Goal: Register for event/course

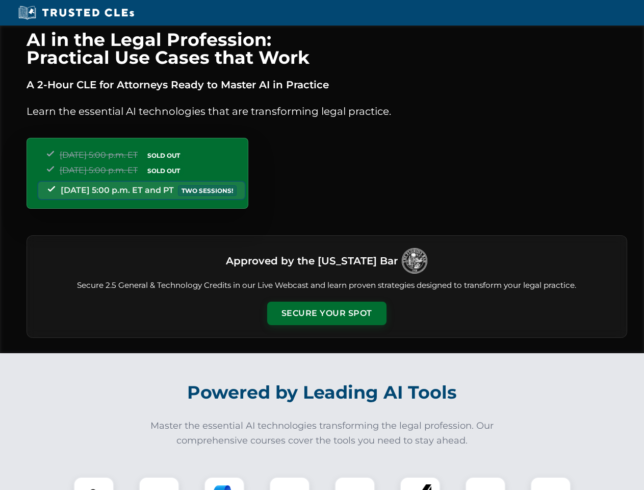
click at [326, 313] on button "Secure Your Spot" at bounding box center [326, 312] width 119 height 23
click at [94, 483] on img at bounding box center [94, 497] width 30 height 30
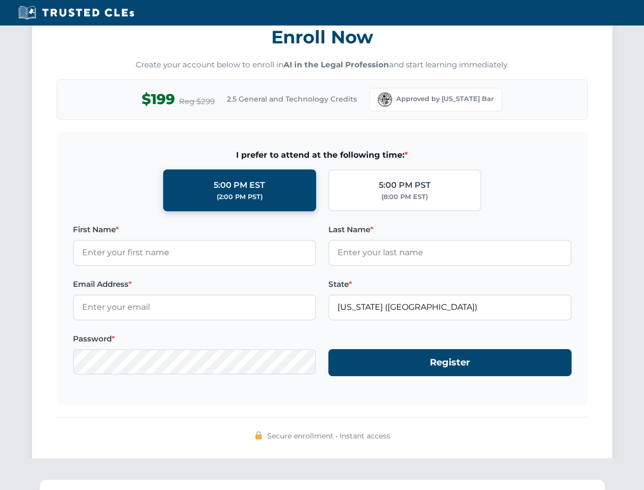
scroll to position [1001, 0]
